Goal: Task Accomplishment & Management: Manage account settings

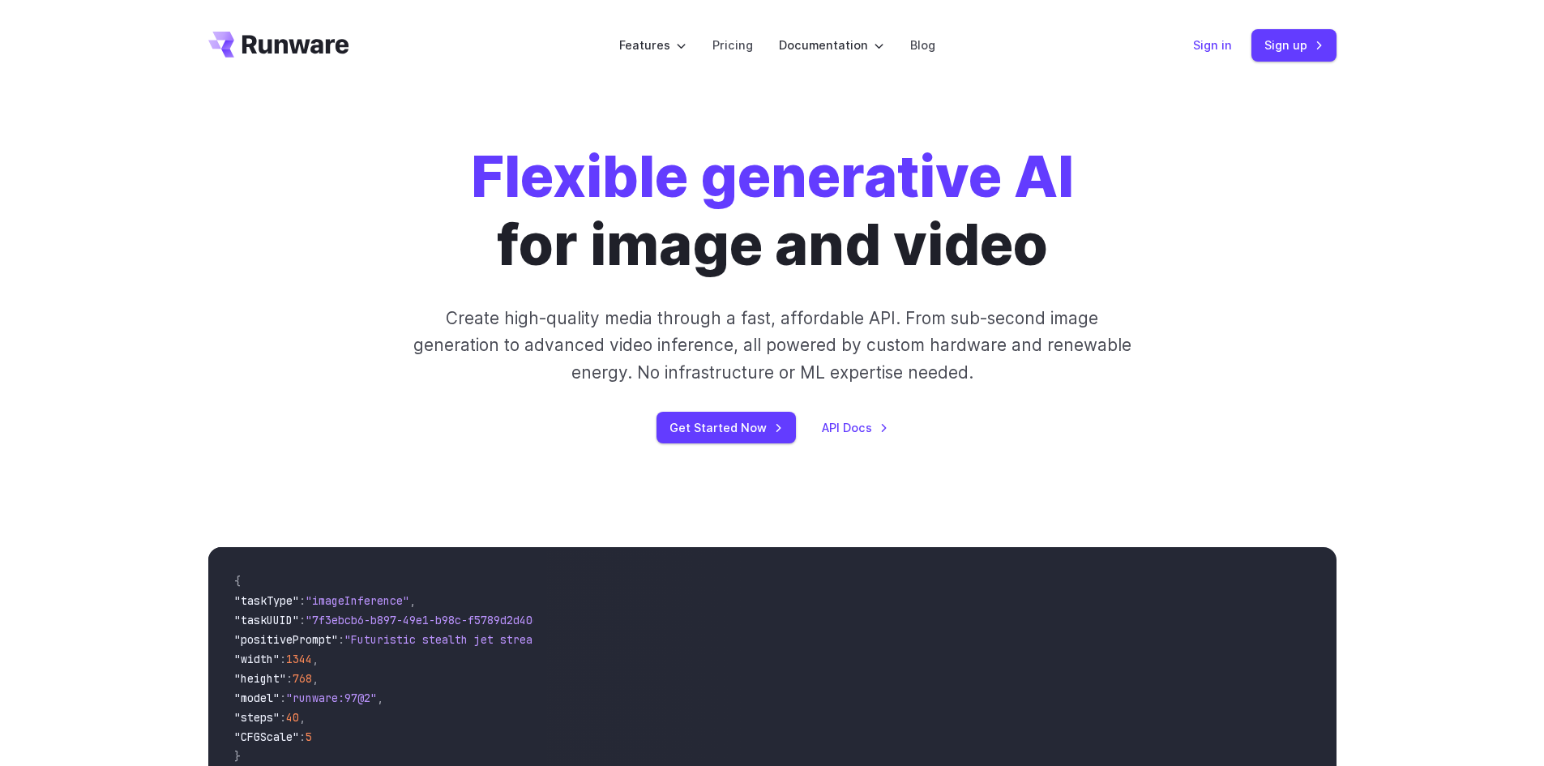
click at [1210, 53] on link "Sign in" at bounding box center [1212, 45] width 39 height 19
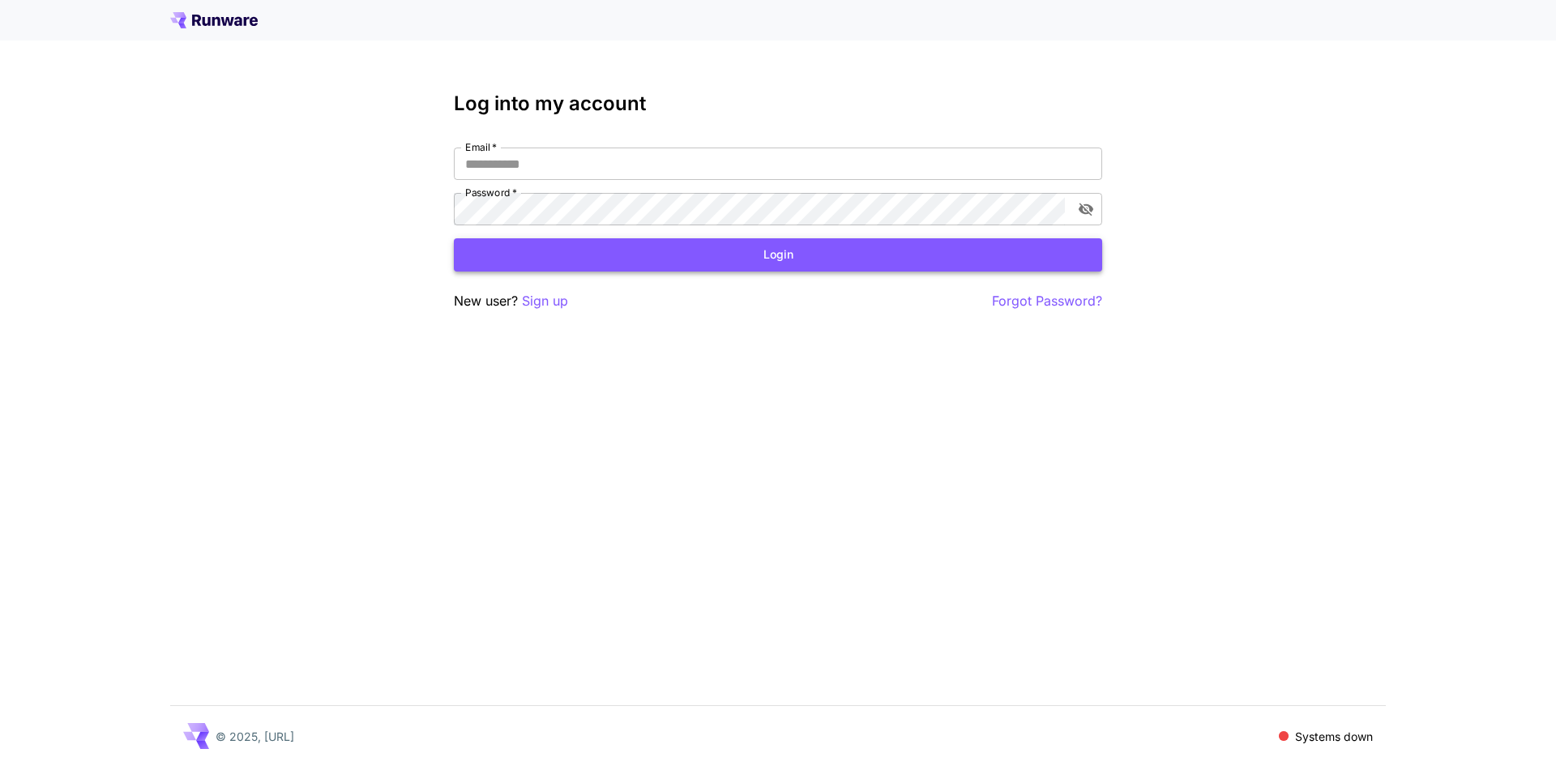
type input "**********"
click at [585, 253] on button "Login" at bounding box center [778, 254] width 648 height 33
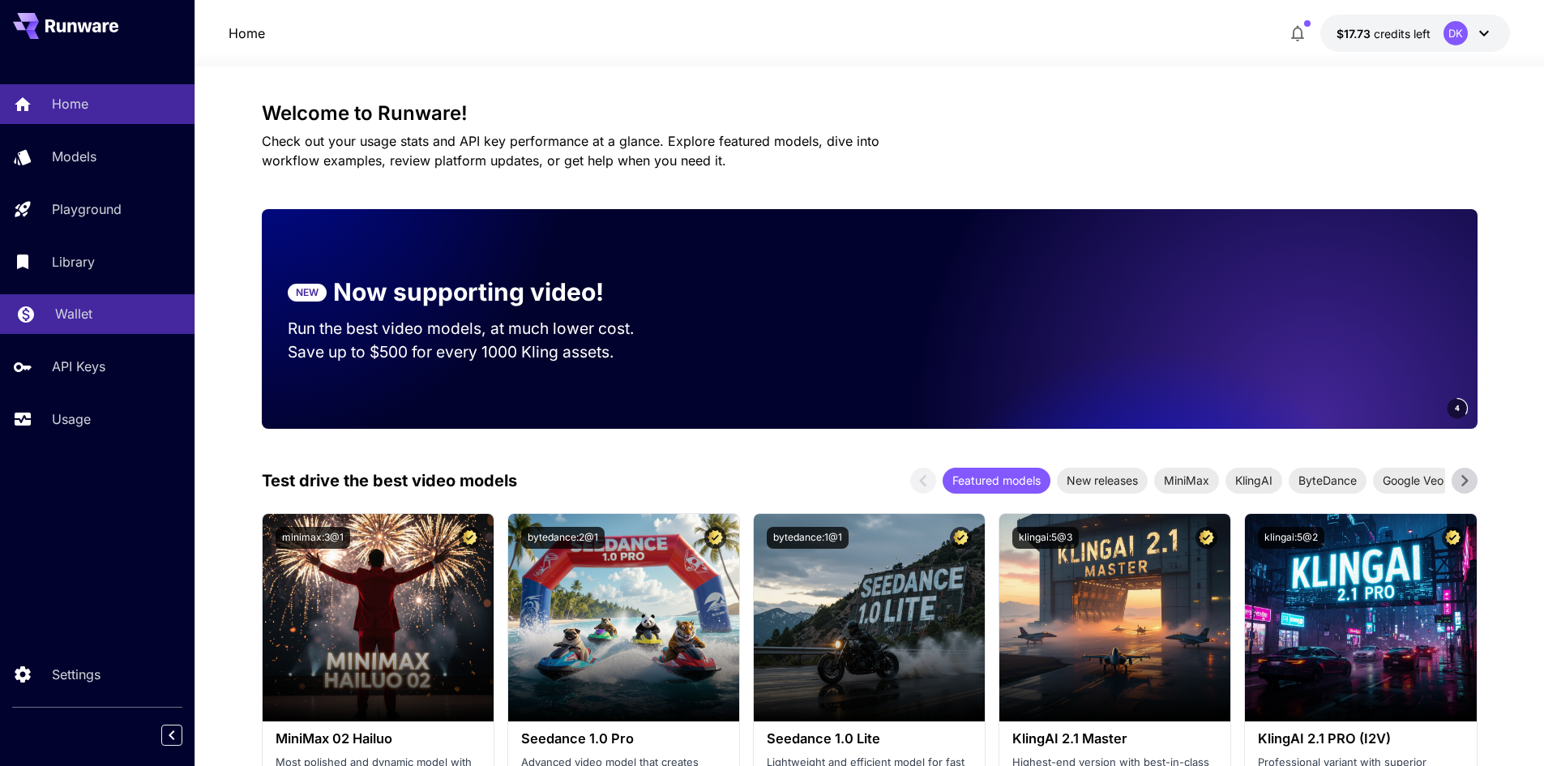
click at [55, 317] on p "Wallet" at bounding box center [73, 313] width 37 height 19
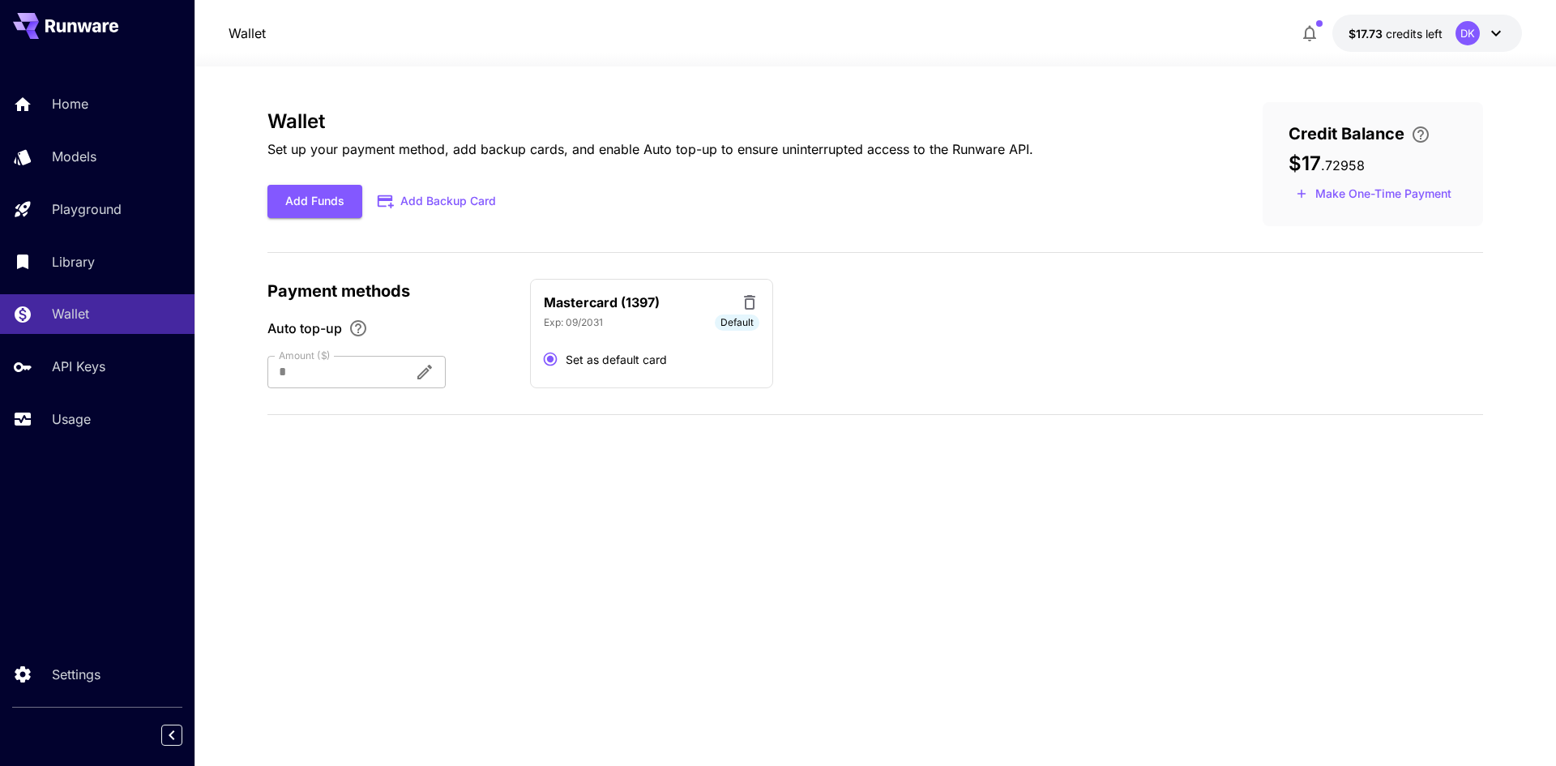
click at [58, 391] on div "Home Models Playground Library Wallet API Keys Usage" at bounding box center [97, 261] width 195 height 354
click at [58, 421] on p "Usage" at bounding box center [74, 418] width 39 height 19
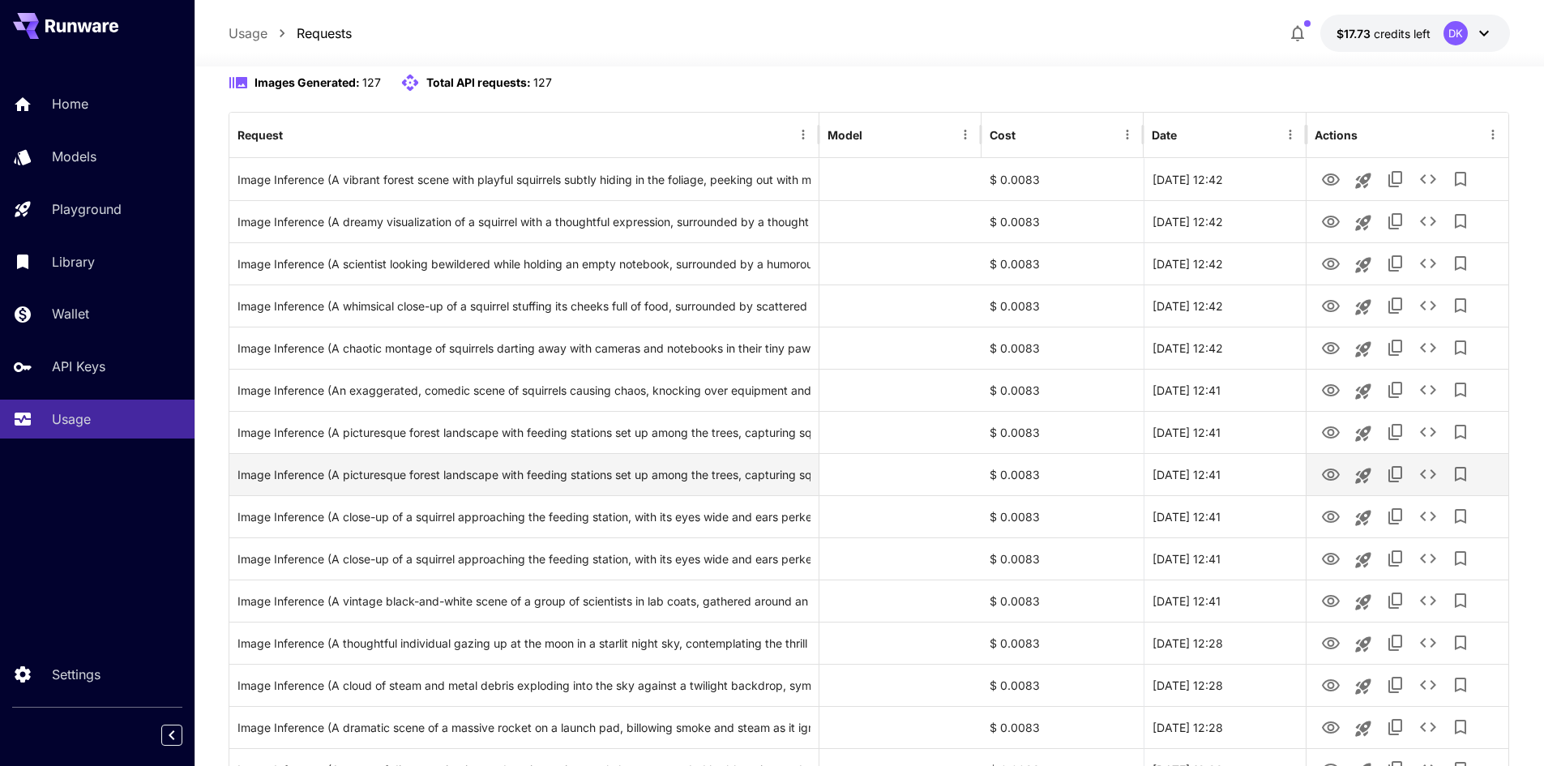
scroll to position [162, 0]
